Goal: Task Accomplishment & Management: Use online tool/utility

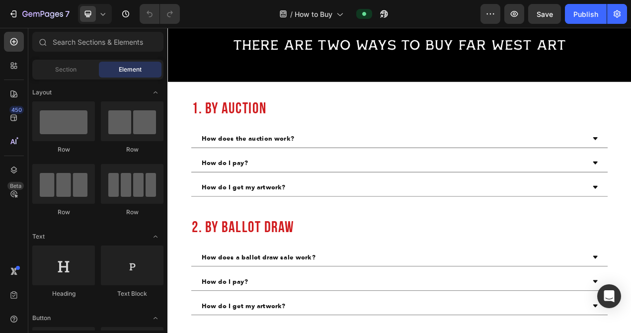
scroll to position [291, 0]
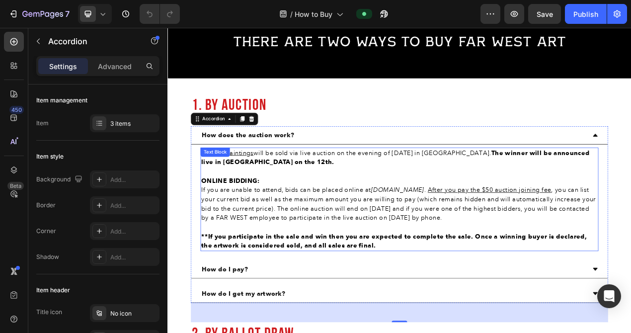
click at [631, 237] on p "If you are unable to attend, bids can be placed online at [DOMAIN_NAME] . After…" at bounding box center [466, 255] width 510 height 48
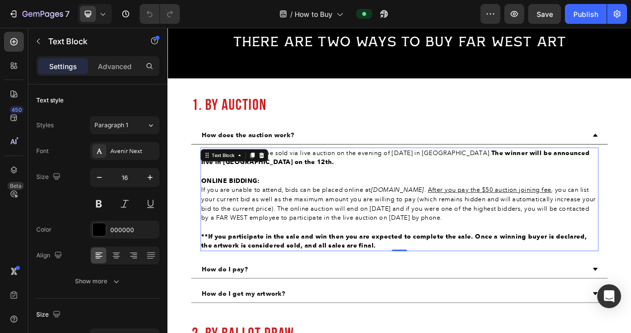
click at [631, 244] on p "If you are unable to attend, bids can be placed online at [DOMAIN_NAME] . After…" at bounding box center [466, 255] width 510 height 48
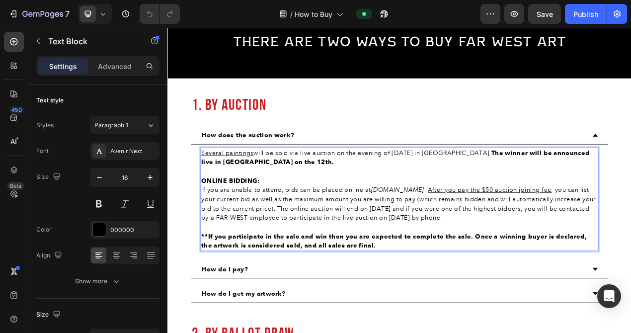
click at [631, 237] on p "If you are unable to attend, bids can be placed online at [DOMAIN_NAME] . After…" at bounding box center [466, 255] width 510 height 48
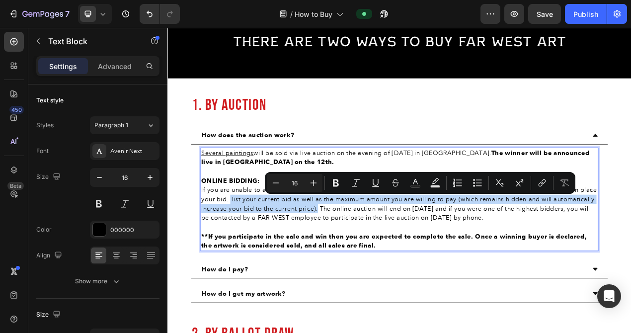
drag, startPoint x: 272, startPoint y: 248, endPoint x: 416, endPoint y: 262, distance: 144.3
click at [416, 262] on p "If you are unable to attend, bids can be placed online at [DOMAIN_NAME] . After…" at bounding box center [466, 255] width 510 height 48
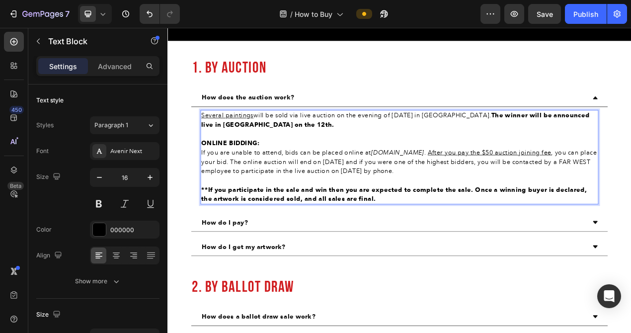
scroll to position [345, 0]
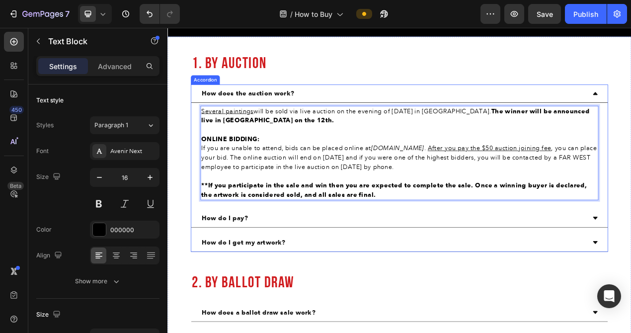
click at [631, 266] on div "How do I pay?" at bounding box center [466, 272] width 536 height 23
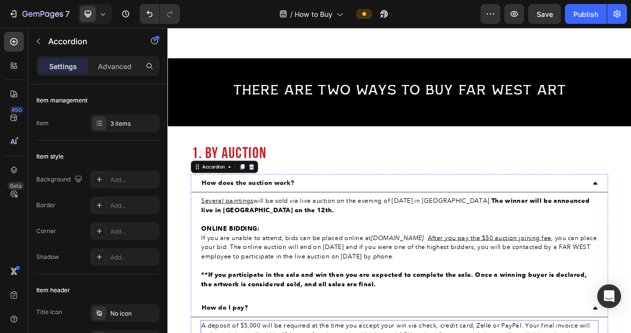
scroll to position [0, 0]
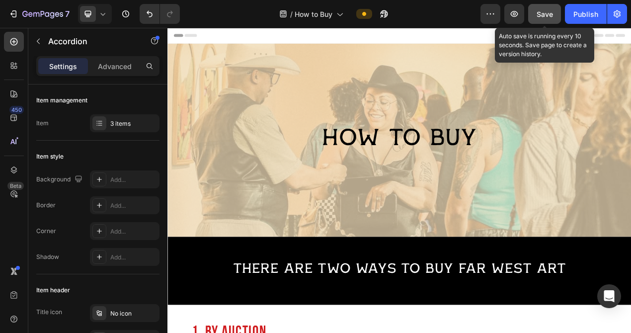
click at [548, 9] on div "Save" at bounding box center [545, 14] width 16 height 10
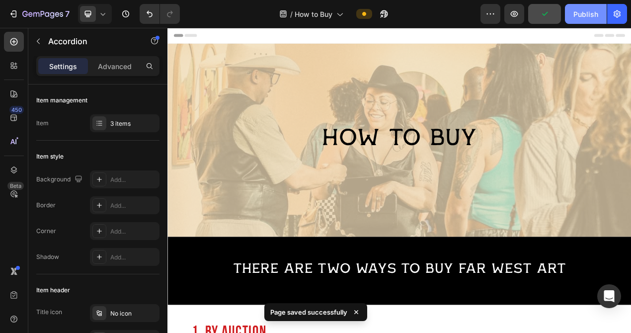
click at [578, 18] on div "Publish" at bounding box center [586, 14] width 25 height 10
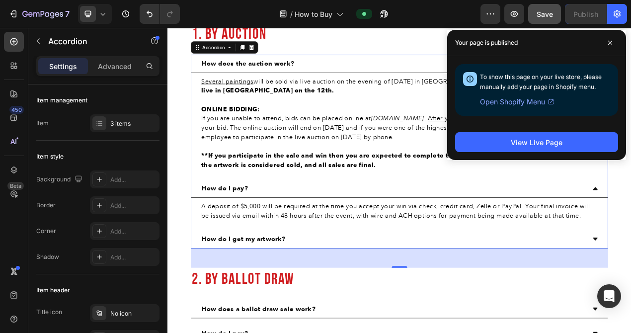
scroll to position [381, 0]
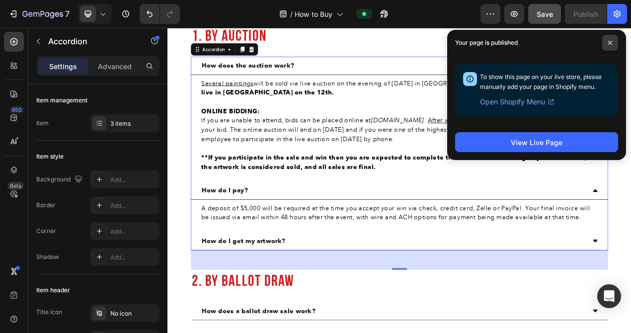
click at [616, 43] on span at bounding box center [610, 43] width 16 height 16
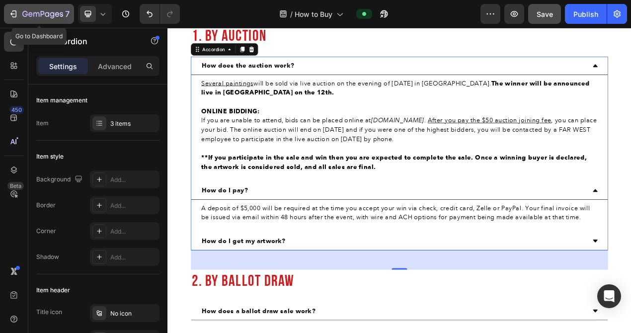
click at [13, 7] on button "7" at bounding box center [39, 14] width 70 height 20
